Goal: Information Seeking & Learning: Check status

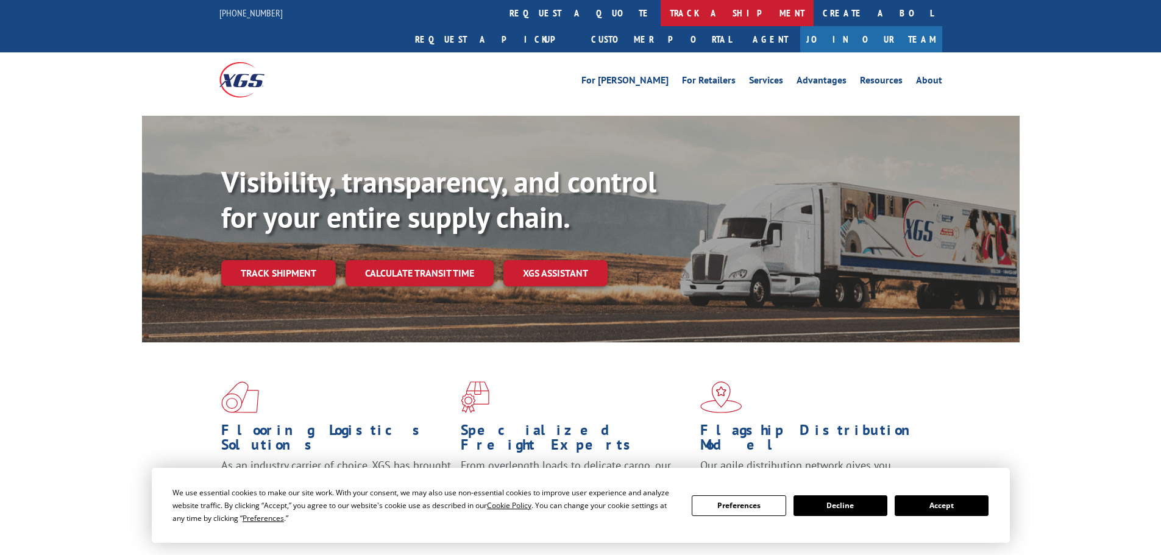
click at [661, 14] on link "track a shipment" at bounding box center [737, 13] width 153 height 26
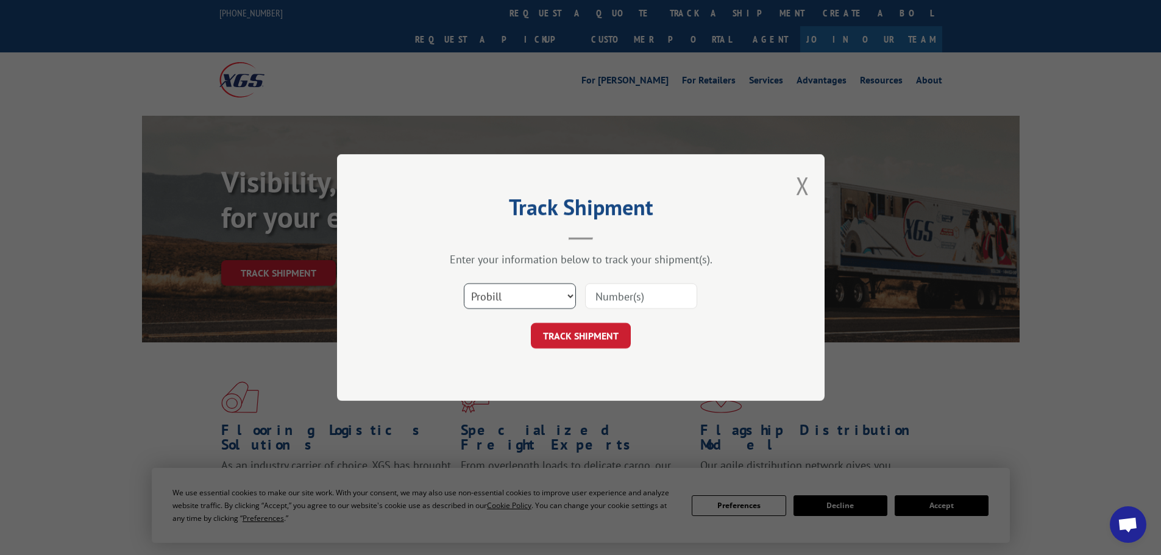
click at [500, 288] on select "Select category... Probill BOL PO" at bounding box center [520, 296] width 112 height 26
select select "po"
click at [464, 283] on select "Select category... Probill BOL PO" at bounding box center [520, 296] width 112 height 26
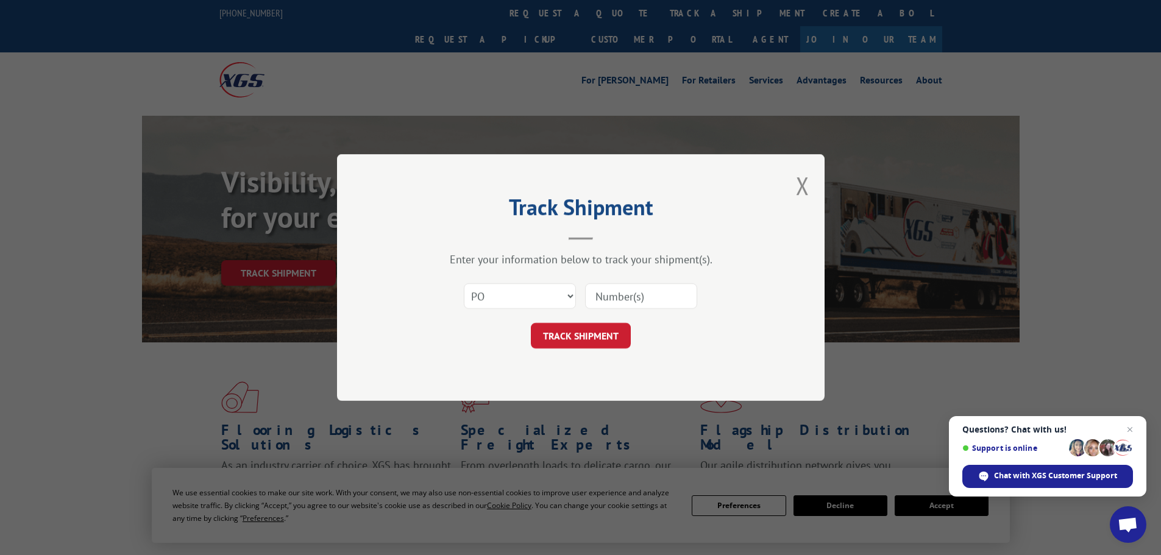
click at [620, 297] on input at bounding box center [641, 296] width 112 height 26
paste input "38540296"
type input "38540296"
click at [585, 338] on button "TRACK SHIPMENT" at bounding box center [581, 336] width 100 height 26
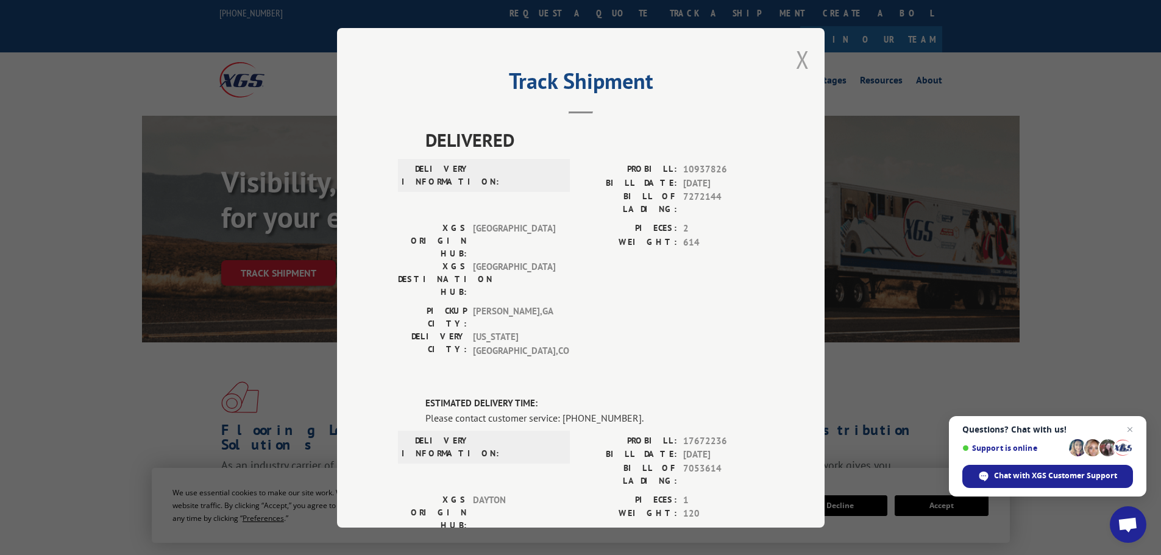
click at [796, 59] on button "Close modal" at bounding box center [802, 59] width 13 height 32
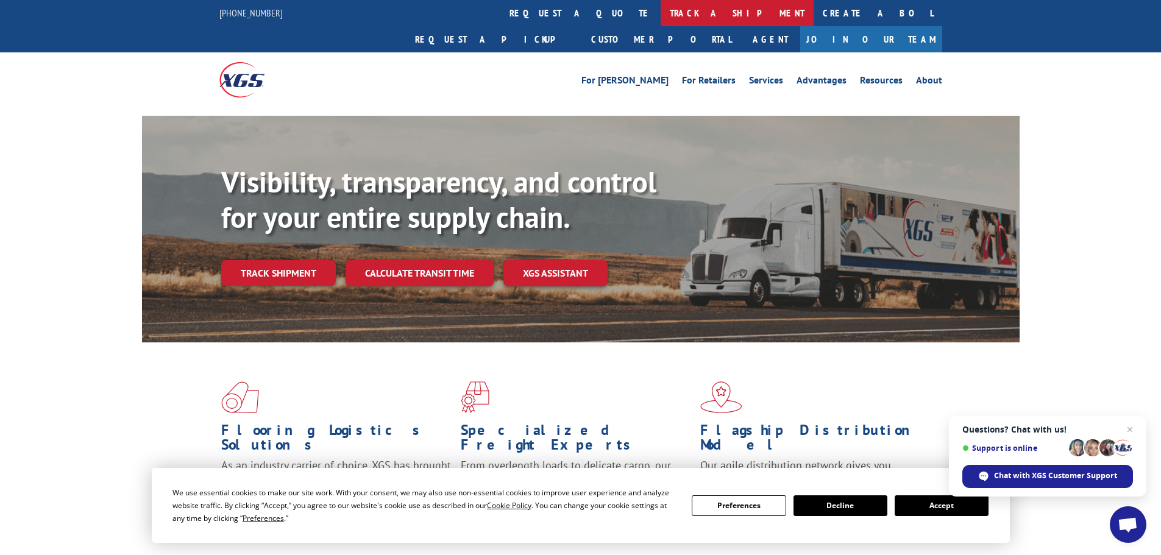
click at [661, 14] on link "track a shipment" at bounding box center [737, 13] width 153 height 26
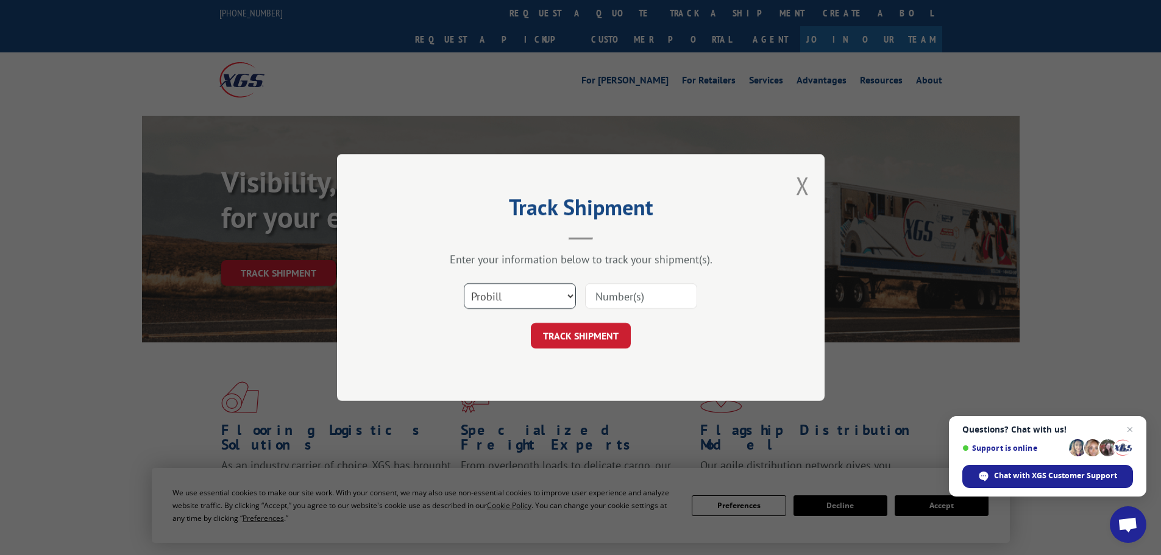
click at [508, 299] on select "Select category... Probill BOL PO" at bounding box center [520, 296] width 112 height 26
select select "po"
click at [464, 283] on select "Select category... Probill BOL PO" at bounding box center [520, 296] width 112 height 26
click at [623, 296] on input at bounding box center [641, 296] width 112 height 26
paste input "38540317"
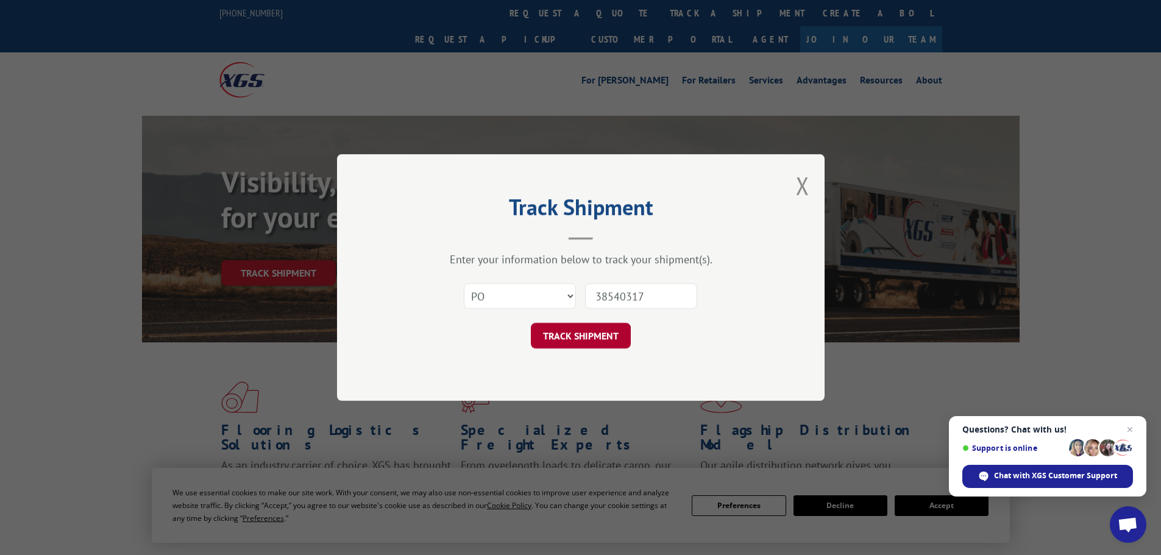
type input "38540317"
click at [589, 337] on button "TRACK SHIPMENT" at bounding box center [581, 336] width 100 height 26
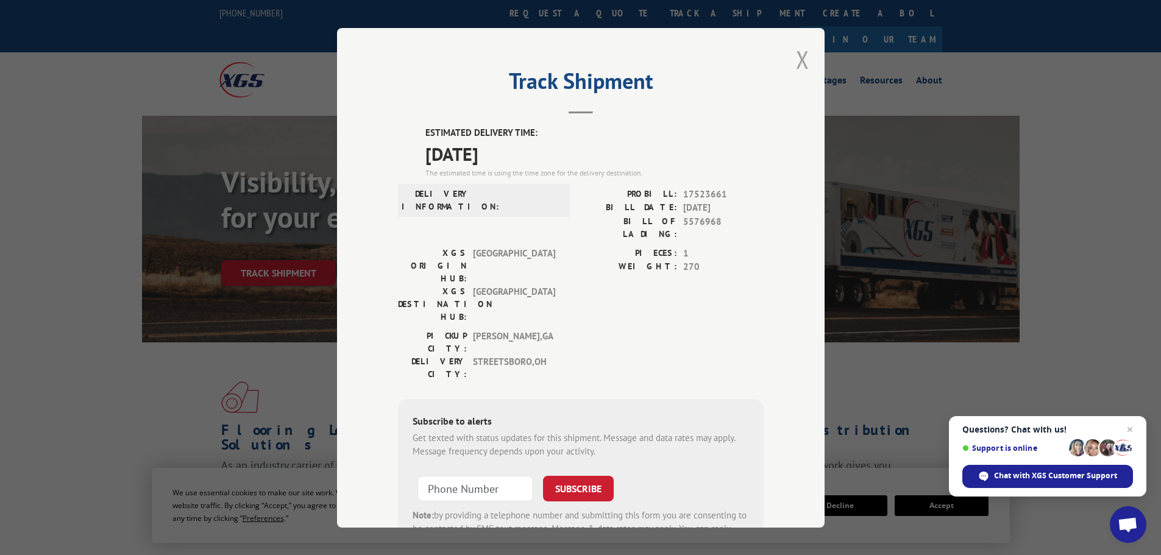
click at [798, 60] on button "Close modal" at bounding box center [802, 59] width 13 height 32
